Goal: Book appointment/travel/reservation

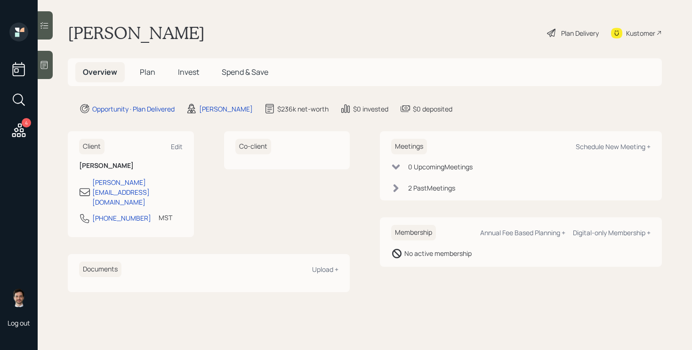
click at [154, 69] on span "Plan" at bounding box center [148, 72] width 16 height 10
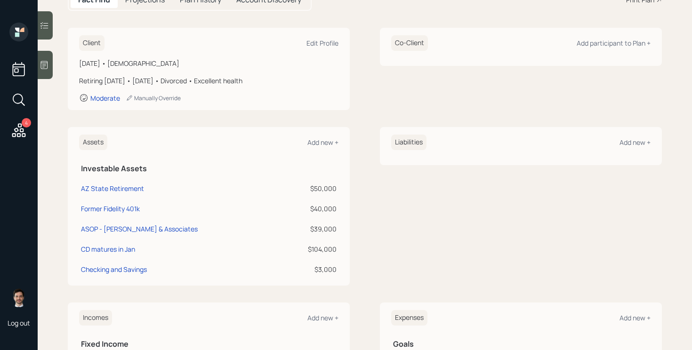
scroll to position [115, 0]
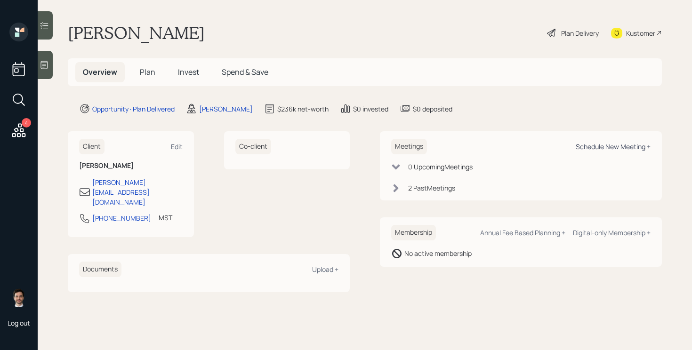
click at [599, 148] on div "Schedule New Meeting +" at bounding box center [613, 146] width 75 height 9
select select "ef6b64e1-8f62-4a74-b865-a7df4b35b836"
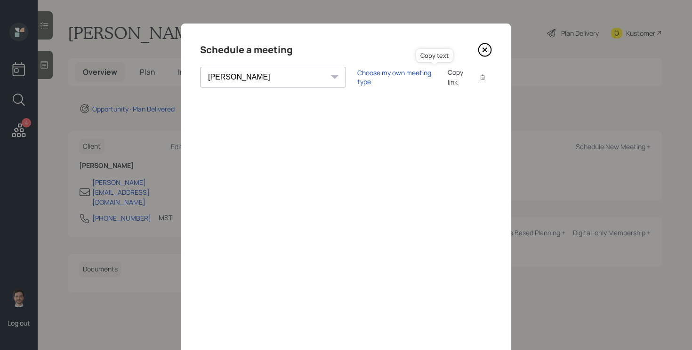
click at [481, 80] on icon at bounding box center [483, 77] width 4 height 5
click at [484, 48] on icon at bounding box center [485, 50] width 14 height 14
